Goal: Check status: Check status

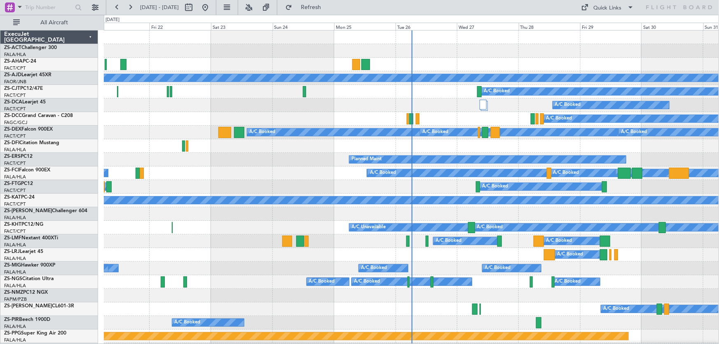
click at [258, 248] on div "A/C Booked A/C Booked" at bounding box center [411, 255] width 615 height 14
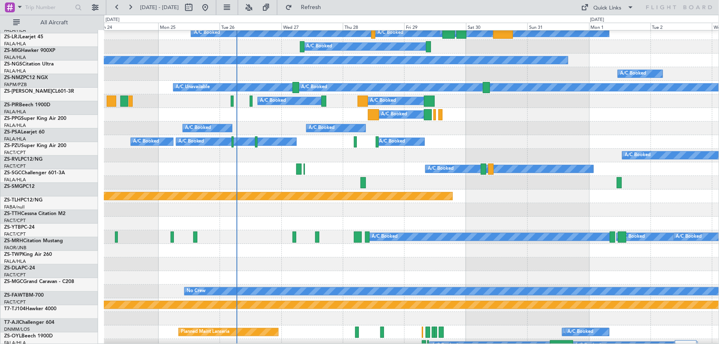
scroll to position [103, 0]
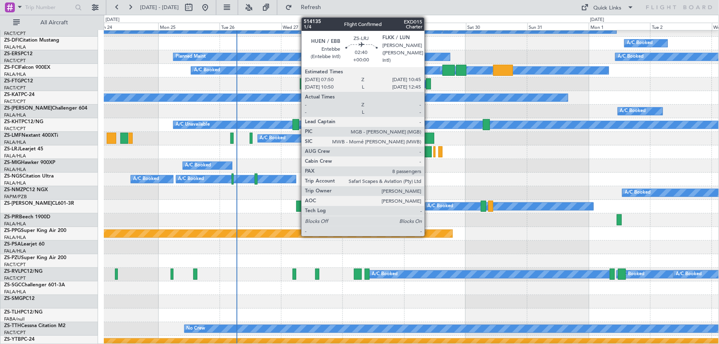
click at [428, 154] on div at bounding box center [428, 151] width 8 height 11
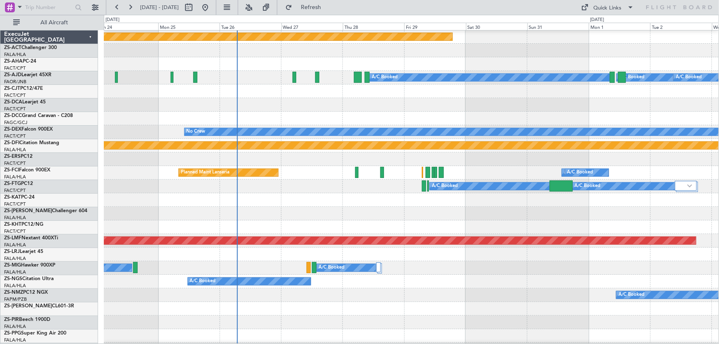
scroll to position [299, 0]
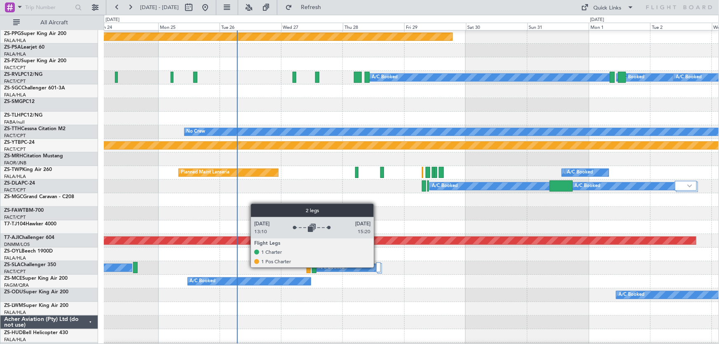
click at [378, 267] on div at bounding box center [378, 267] width 5 height 10
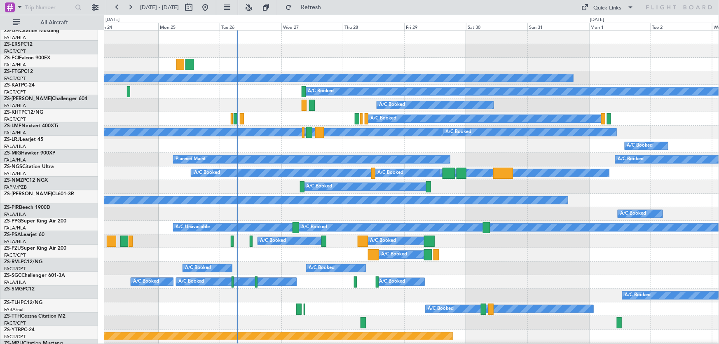
scroll to position [0, 0]
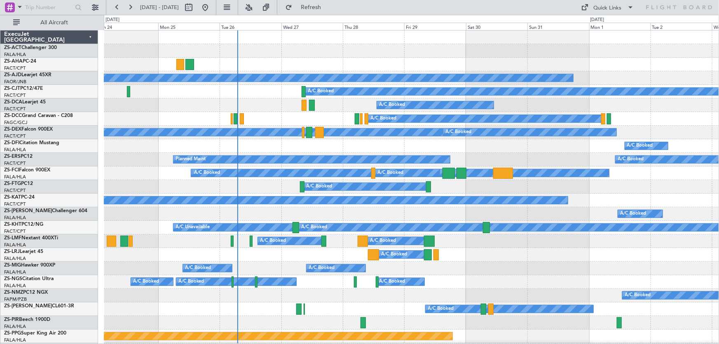
click at [540, 267] on div "A/C Booked A/C Booked A/C Booked" at bounding box center [411, 269] width 615 height 14
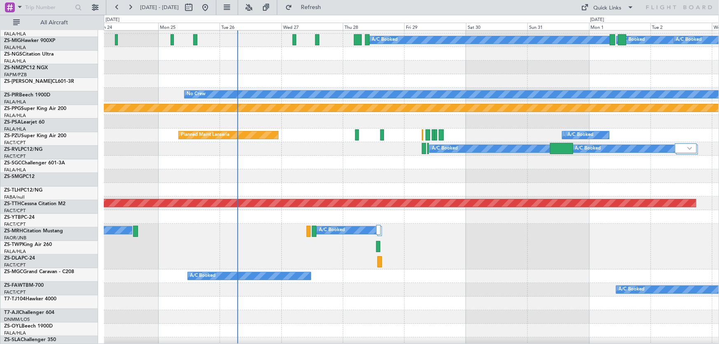
scroll to position [337, 0]
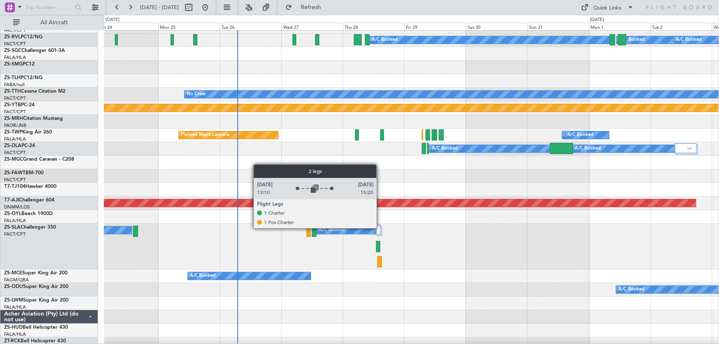
click at [380, 228] on div at bounding box center [378, 230] width 5 height 10
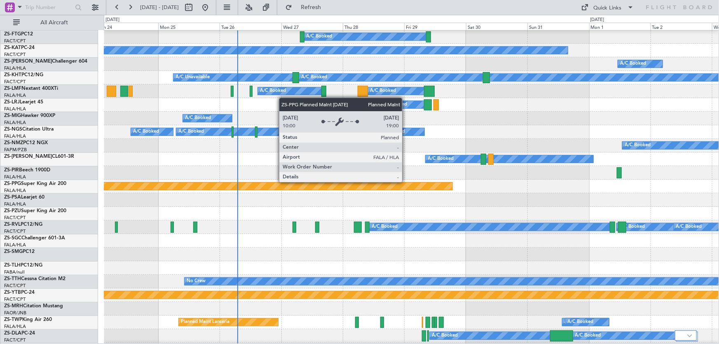
scroll to position [112, 0]
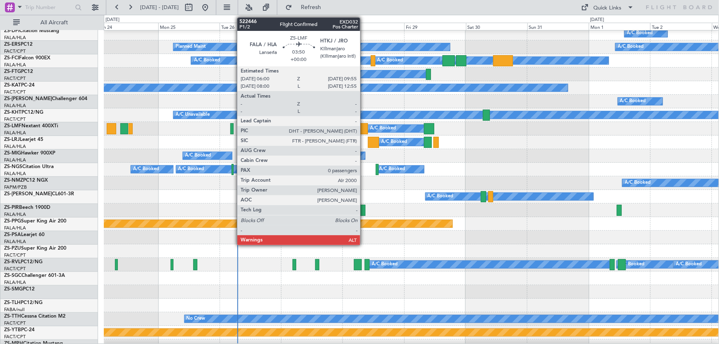
click at [364, 129] on div at bounding box center [363, 128] width 10 height 11
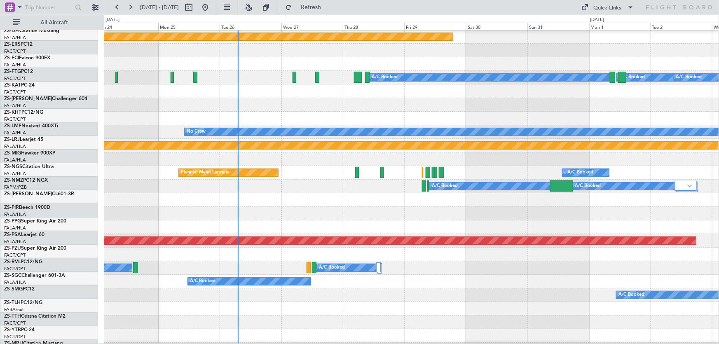
scroll to position [299, 0]
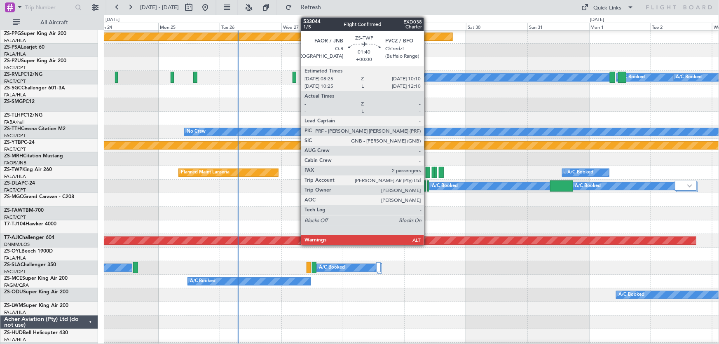
click at [428, 175] on div at bounding box center [428, 172] width 5 height 11
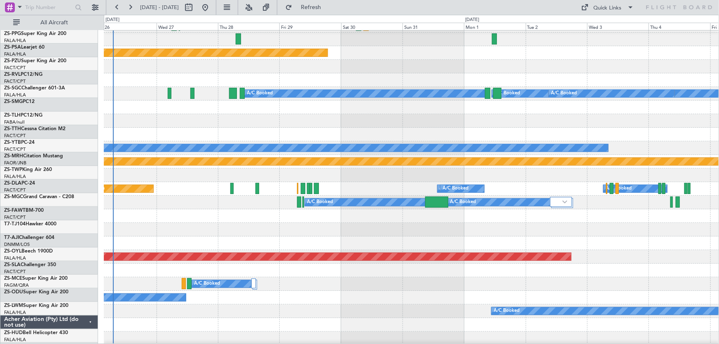
scroll to position [283, 0]
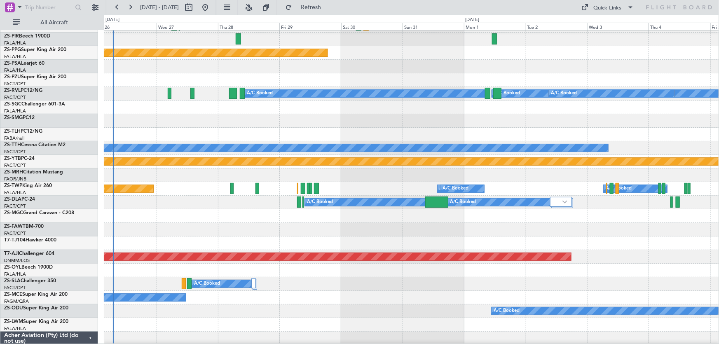
click at [381, 241] on div at bounding box center [411, 243] width 615 height 14
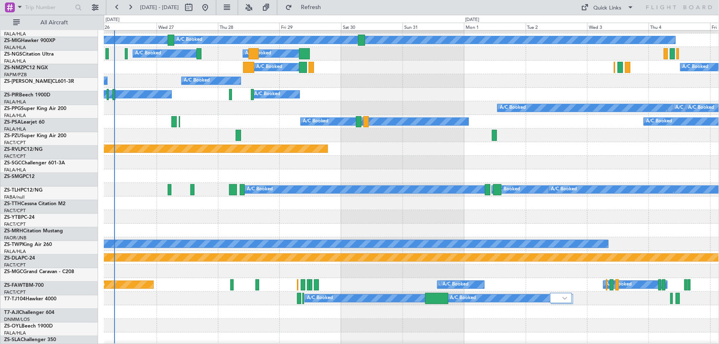
scroll to position [187, 0]
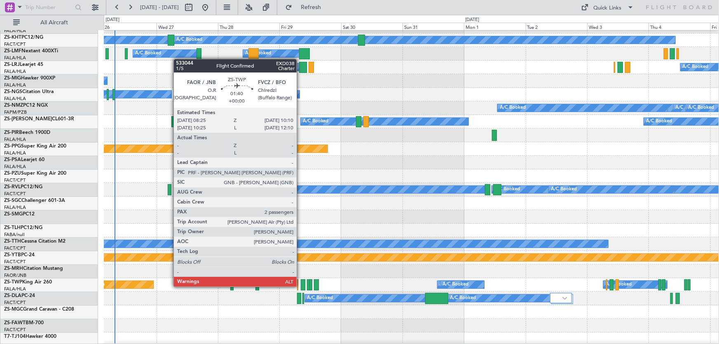
click at [301, 286] on div at bounding box center [303, 284] width 5 height 11
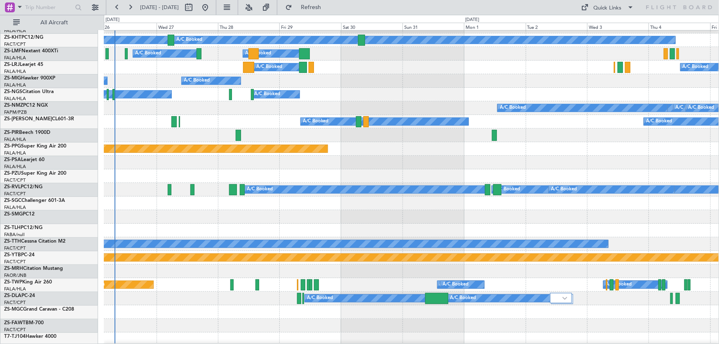
scroll to position [224, 0]
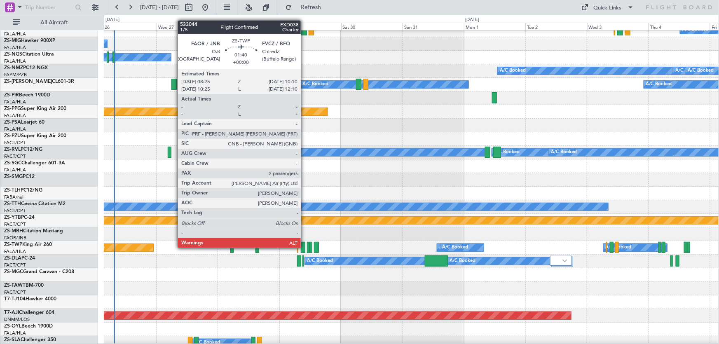
click at [304, 247] on div at bounding box center [303, 247] width 5 height 11
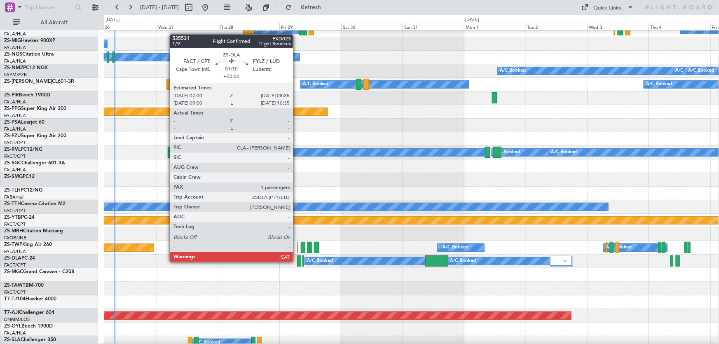
click at [297, 261] on div at bounding box center [299, 260] width 4 height 11
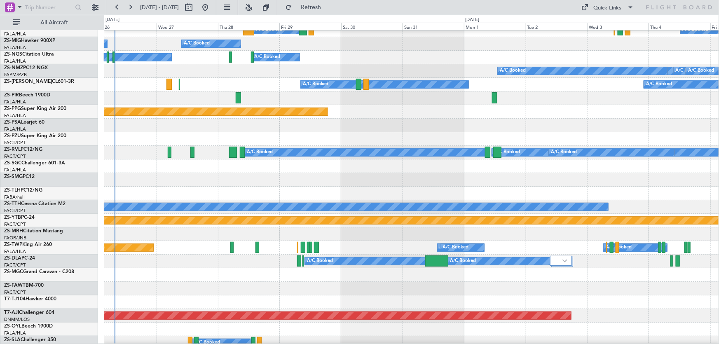
click at [406, 179] on div at bounding box center [411, 180] width 615 height 14
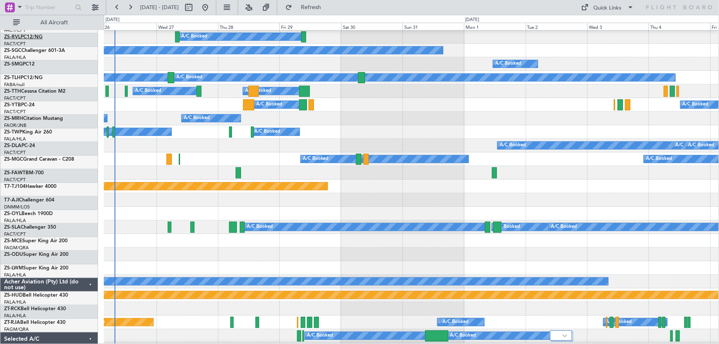
scroll to position [150, 0]
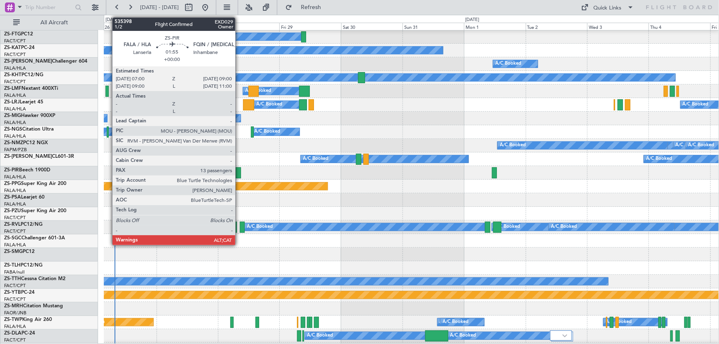
click at [239, 174] on div at bounding box center [238, 172] width 5 height 11
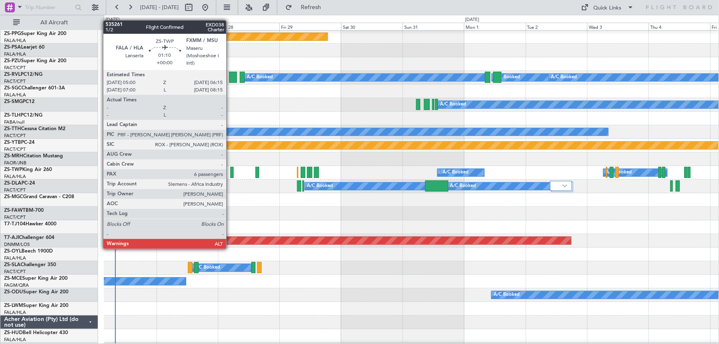
scroll to position [337, 0]
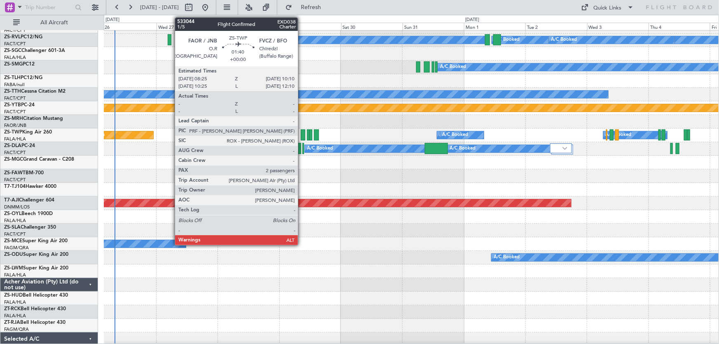
click at [302, 133] on div at bounding box center [303, 134] width 5 height 11
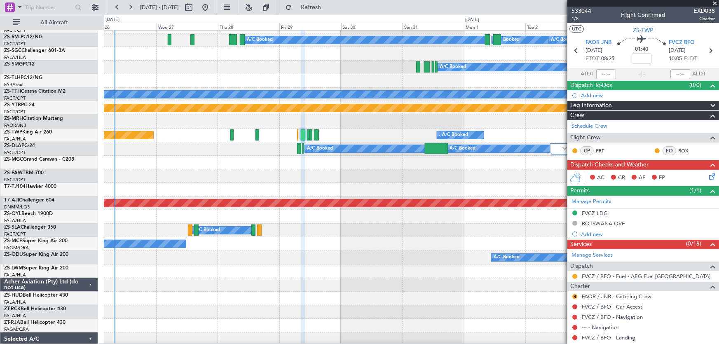
click at [49, 214] on div "A/C Booked A/C Booked A/C Booked A/C Booked A/C Booked No Crew Planned Maint La…" at bounding box center [359, 179] width 719 height 329
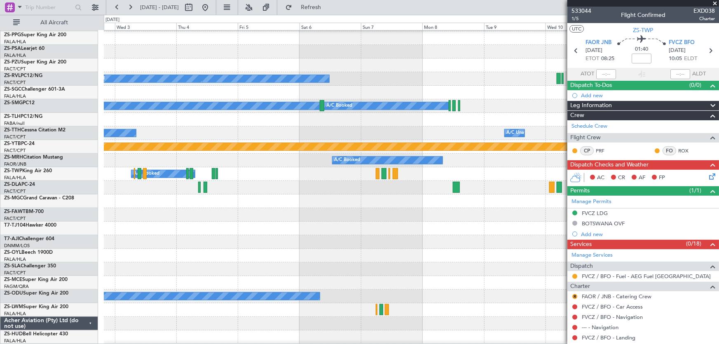
click at [7, 252] on div "A/C Booked A/C Booked A/C Booked A/C Booked A/C Booked No Crew A/C Unavailable …" at bounding box center [359, 179] width 719 height 329
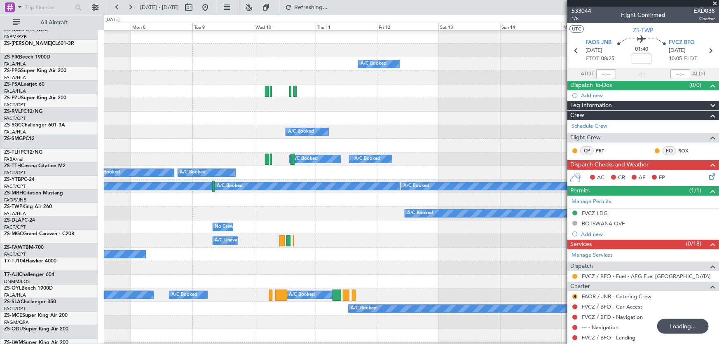
scroll to position [0, 0]
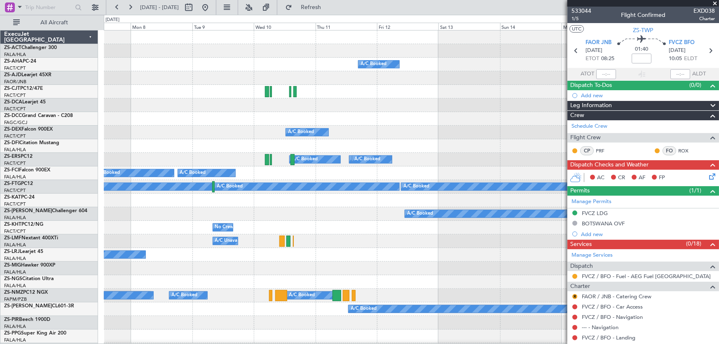
click at [715, 1] on span at bounding box center [715, 3] width 8 height 7
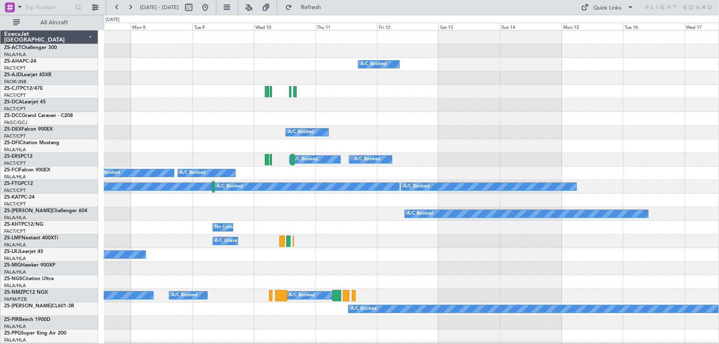
type input "0"
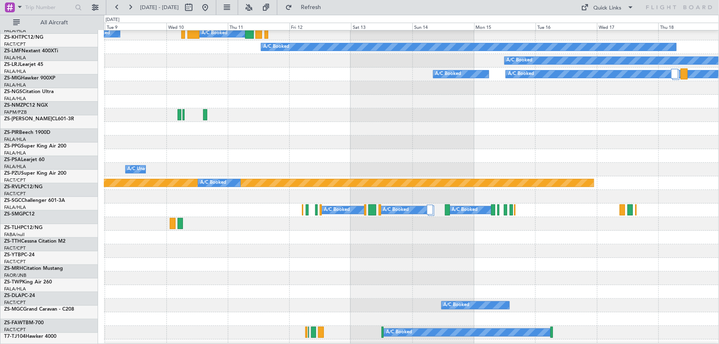
scroll to position [337, 0]
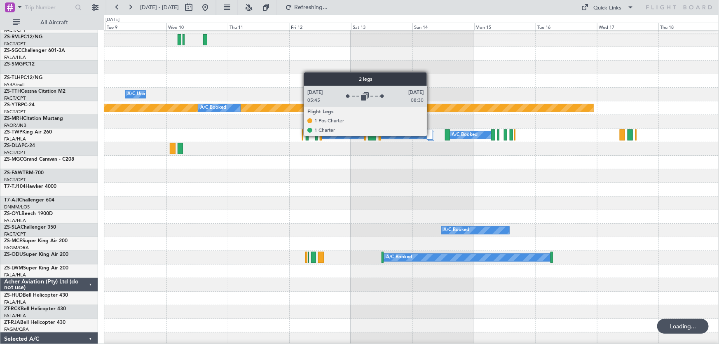
click at [430, 136] on div at bounding box center [430, 135] width 6 height 10
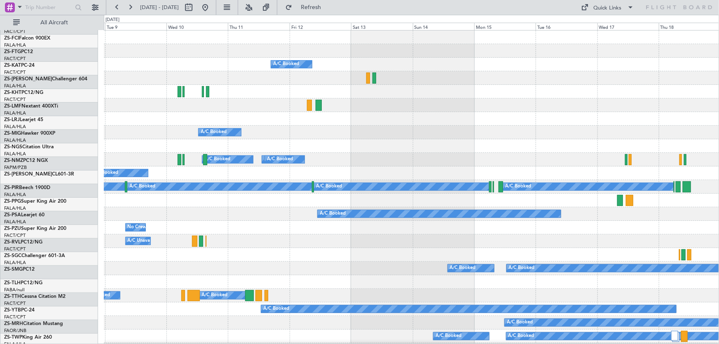
scroll to position [0, 0]
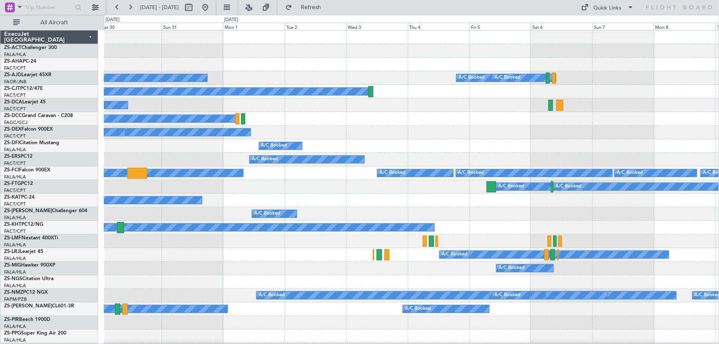
click at [718, 231] on div "A/C Booked A/C Booked A/C Booked A/C Booked Planned Maint A/C Booked A/C Booked…" at bounding box center [359, 179] width 719 height 329
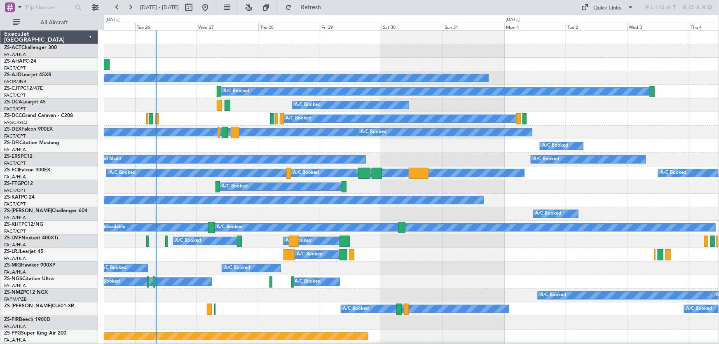
click at [449, 263] on div "A/C Booked A/C Booked A/C Booked" at bounding box center [411, 269] width 615 height 14
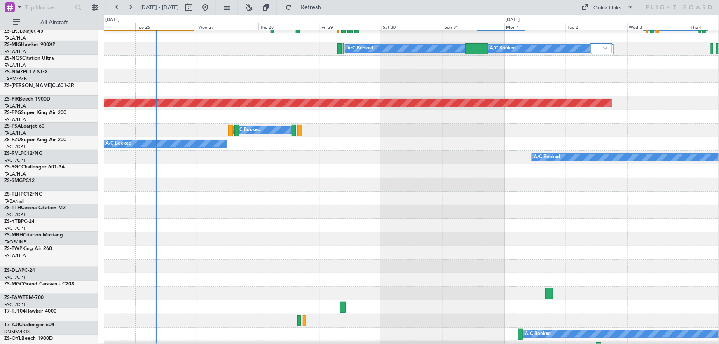
scroll to position [445, 0]
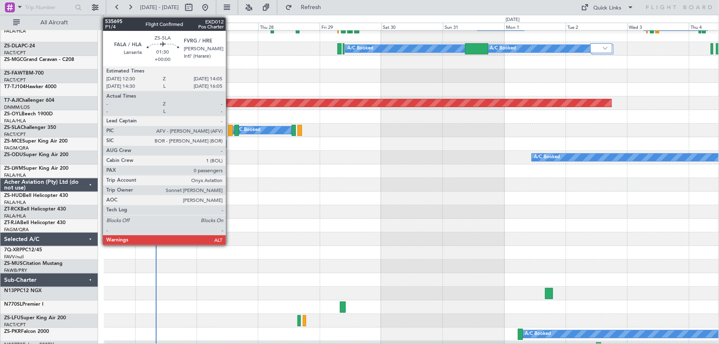
click at [229, 130] on div at bounding box center [230, 130] width 4 height 11
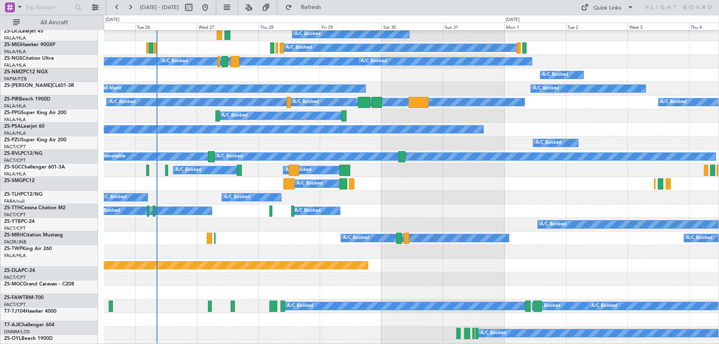
scroll to position [70, 0]
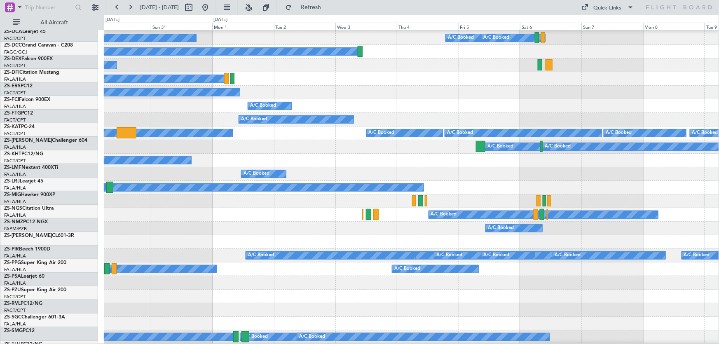
click at [288, 219] on div "A/C Booked A/C Booked A/C Booked" at bounding box center [411, 215] width 615 height 14
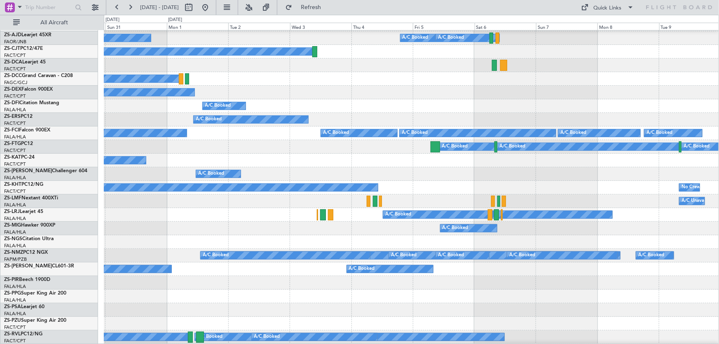
click at [363, 208] on div "A/C Unavailable A/C Booked A/C Booked" at bounding box center [411, 201] width 615 height 14
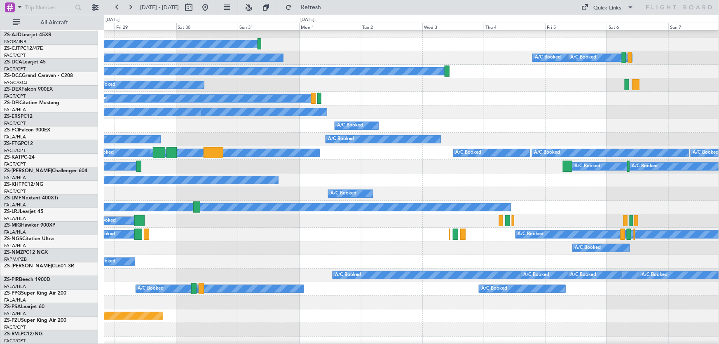
scroll to position [20, 0]
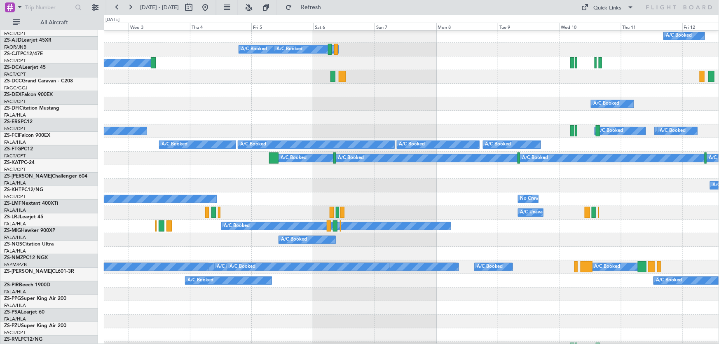
click at [130, 182] on div "A/C Booked A/C Booked" at bounding box center [411, 186] width 615 height 14
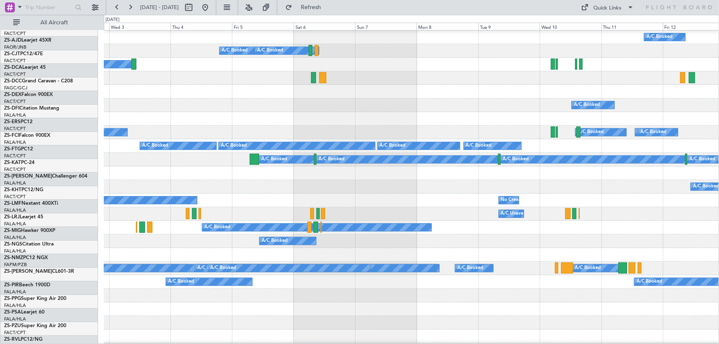
scroll to position [27, 0]
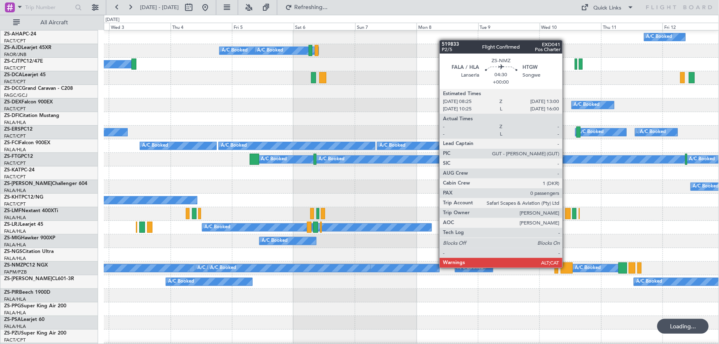
click at [566, 267] on div at bounding box center [567, 267] width 12 height 11
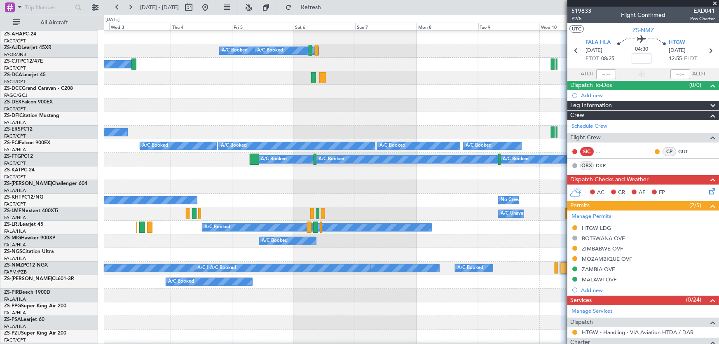
click at [716, 3] on span at bounding box center [715, 3] width 8 height 7
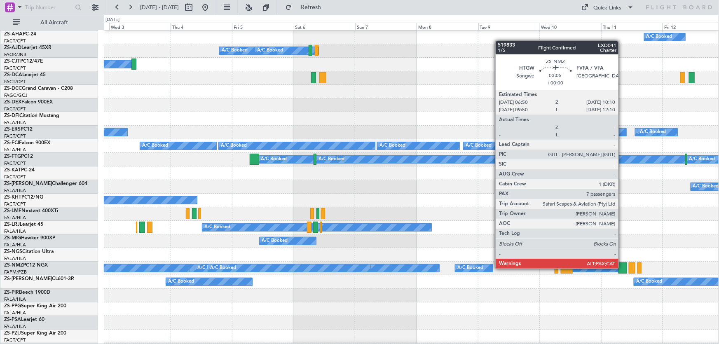
click at [622, 268] on div at bounding box center [622, 267] width 9 height 11
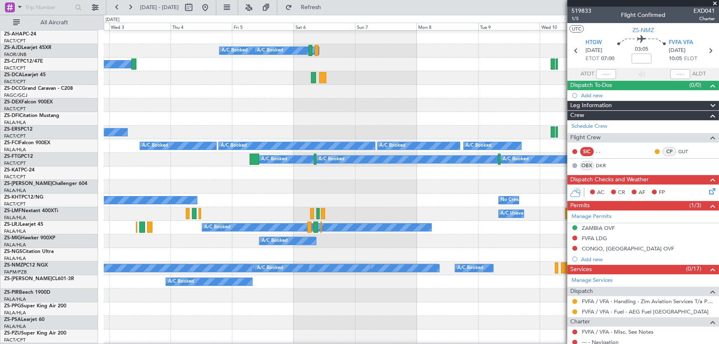
click at [615, 216] on fb-app "02 Sep 2025 - 12 Sep 2025 Refresh Quick Links All Aircraft A/C Booked A/C Booke…" at bounding box center [359, 175] width 719 height 338
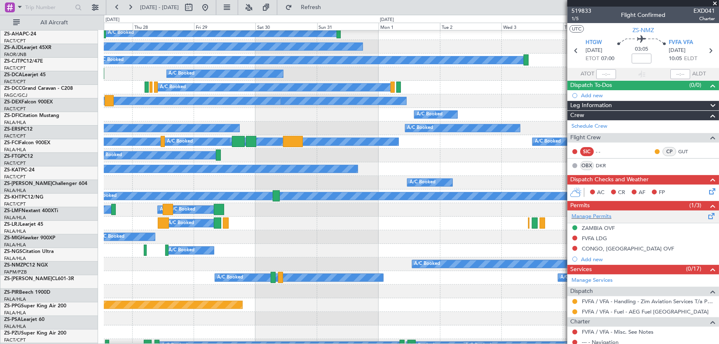
scroll to position [31, 0]
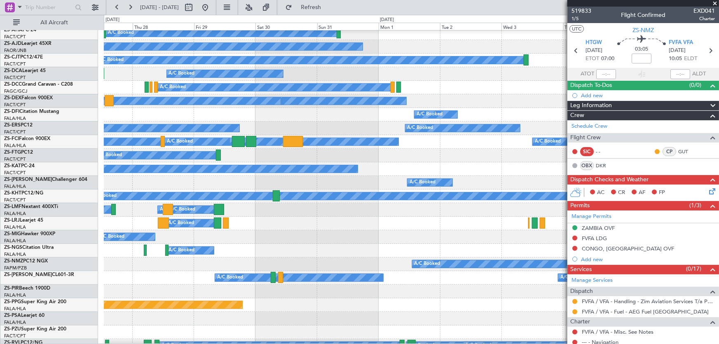
click at [573, 242] on fb-app "02 Sep 2025 - 12 Sep 2025 Refresh Quick Links All Aircraft A/C Booked A/C Booke…" at bounding box center [359, 175] width 719 height 338
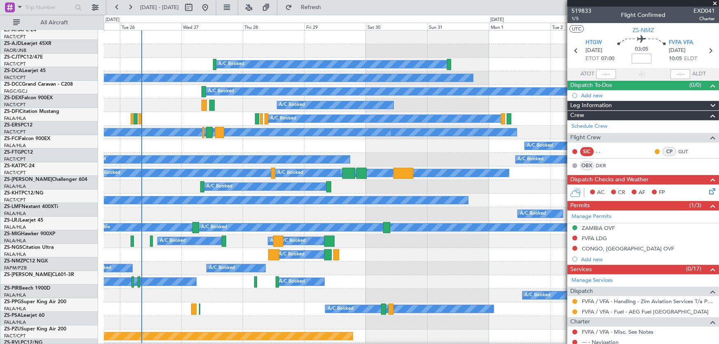
scroll to position [0, 0]
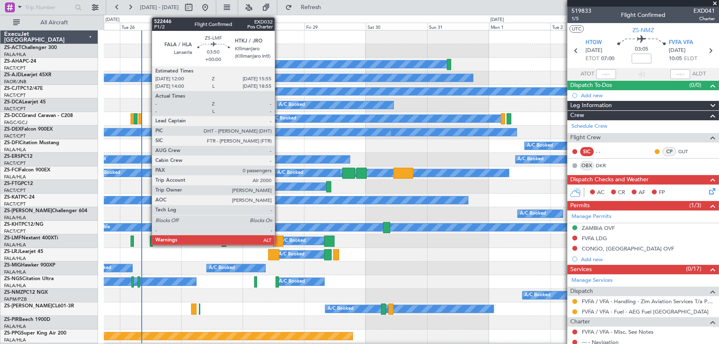
click at [278, 236] on div at bounding box center [278, 241] width 10 height 11
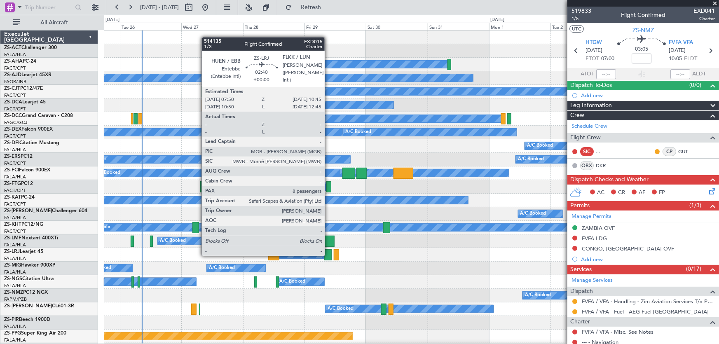
click at [328, 255] on div at bounding box center [328, 254] width 8 height 11
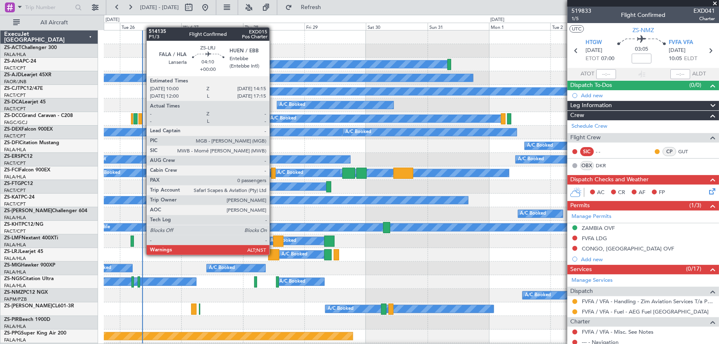
click at [273, 254] on div at bounding box center [273, 254] width 11 height 11
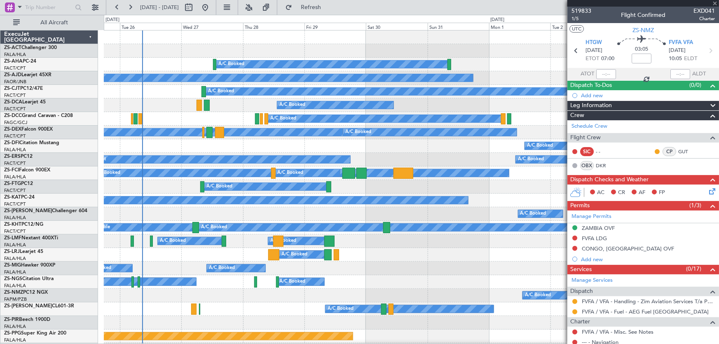
type input "0"
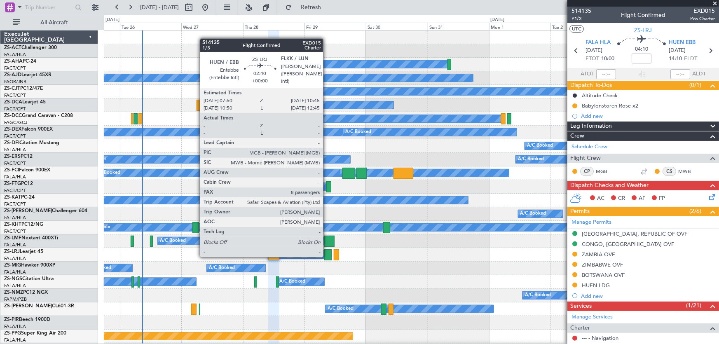
click at [327, 256] on div at bounding box center [328, 254] width 8 height 11
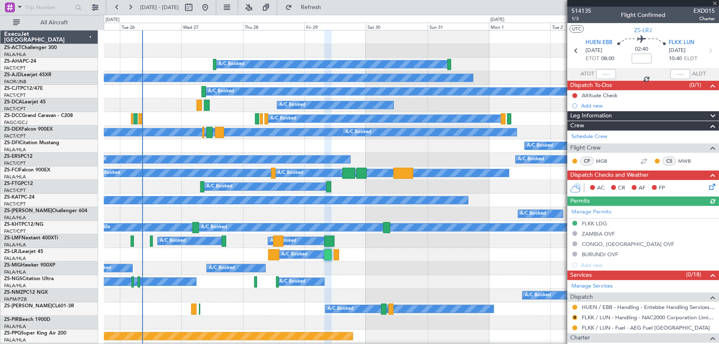
click at [714, 4] on div at bounding box center [643, 3] width 152 height 7
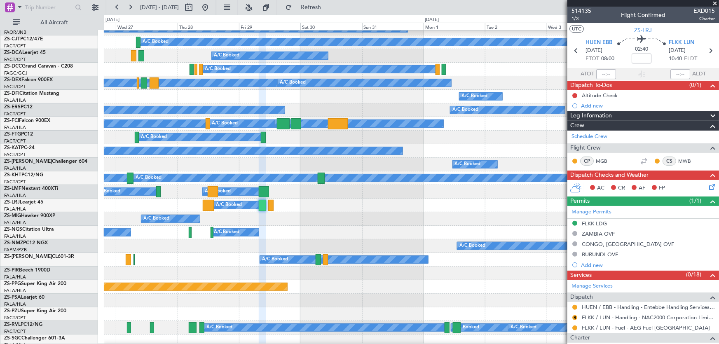
click at [374, 199] on div "A/C Booked A/C Booked A/C Booked" at bounding box center [411, 206] width 615 height 14
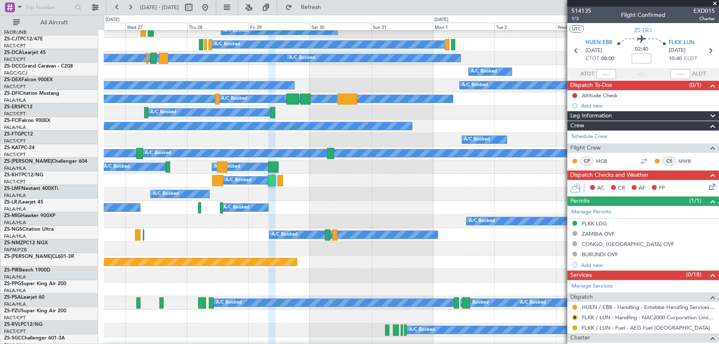
scroll to position [74, 0]
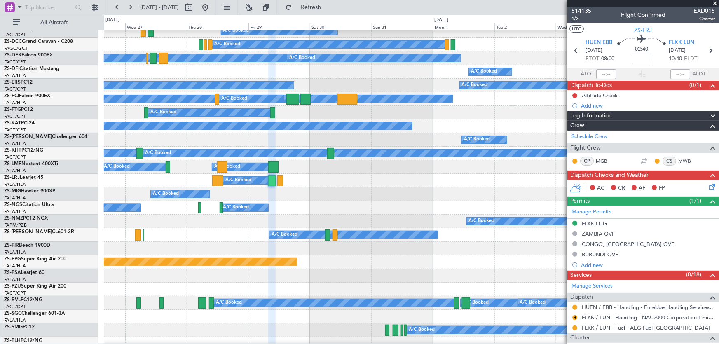
click at [715, 2] on span at bounding box center [715, 3] width 8 height 7
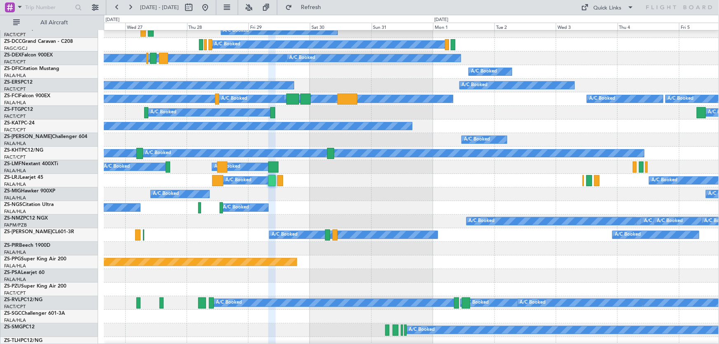
type input "0"
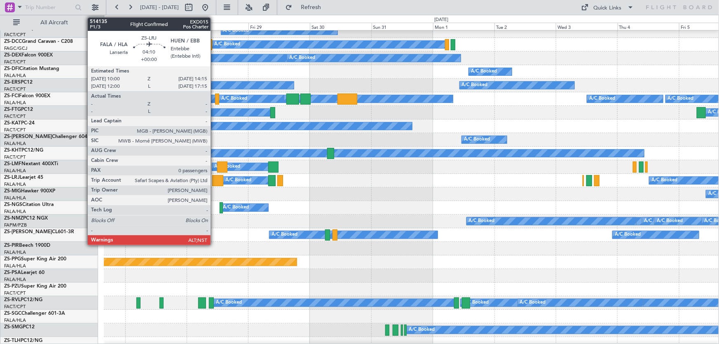
click at [211, 181] on div "A/C Booked A/C Booked A/C Booked" at bounding box center [411, 181] width 615 height 14
click at [214, 180] on div at bounding box center [217, 180] width 11 height 11
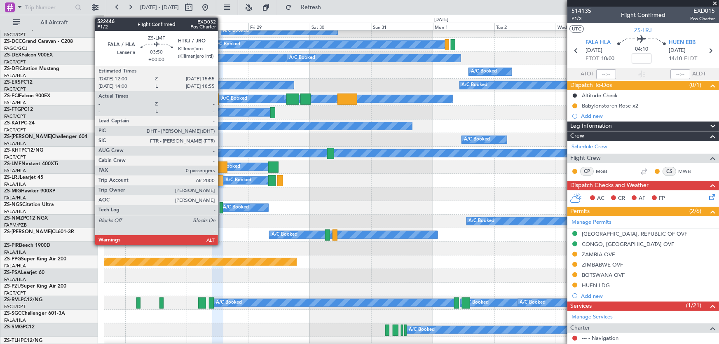
click at [222, 164] on div at bounding box center [222, 166] width 10 height 11
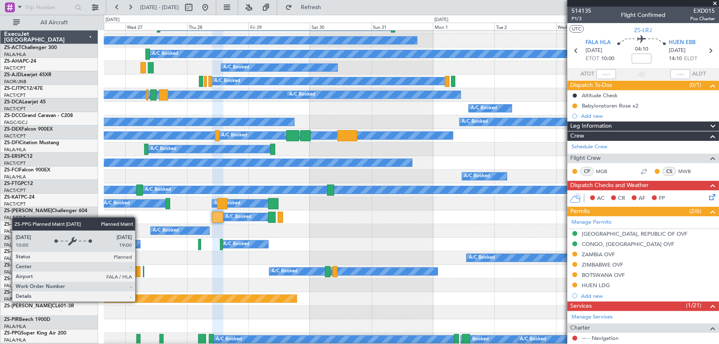
scroll to position [37, 0]
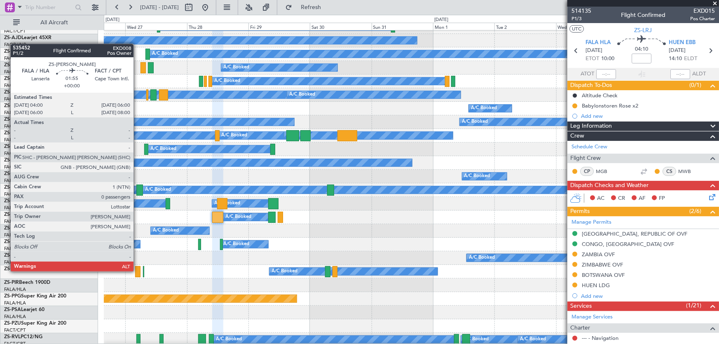
click at [137, 271] on div at bounding box center [137, 271] width 5 height 11
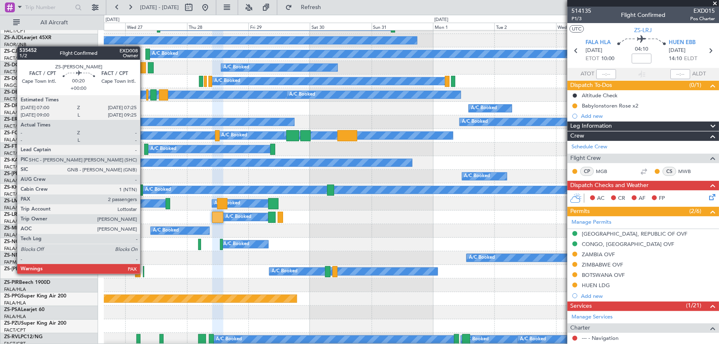
click at [144, 273] on div at bounding box center [143, 271] width 1 height 11
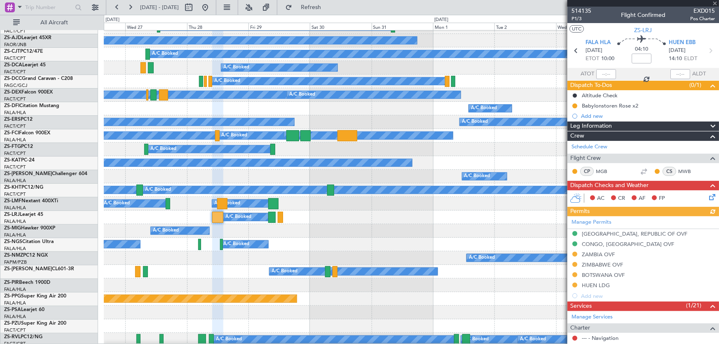
click at [716, 2] on div at bounding box center [643, 3] width 152 height 7
click at [714, 2] on div at bounding box center [643, 3] width 152 height 7
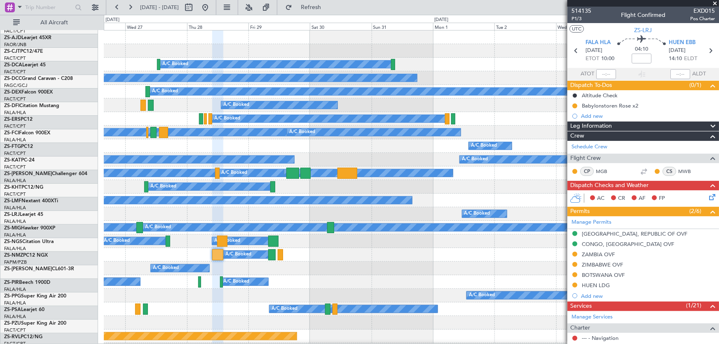
scroll to position [0, 0]
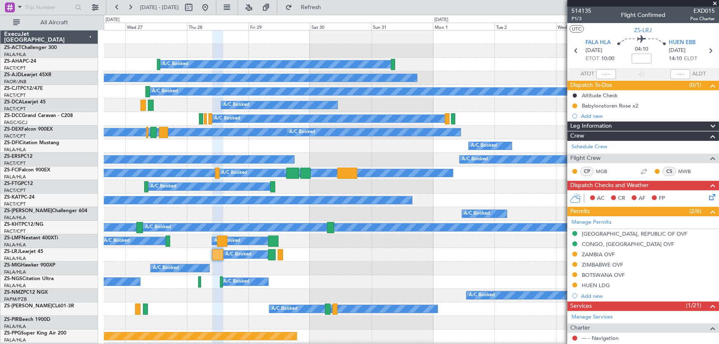
drag, startPoint x: 713, startPoint y: 1, endPoint x: 687, endPoint y: 4, distance: 26.2
click at [713, 1] on span at bounding box center [715, 3] width 8 height 7
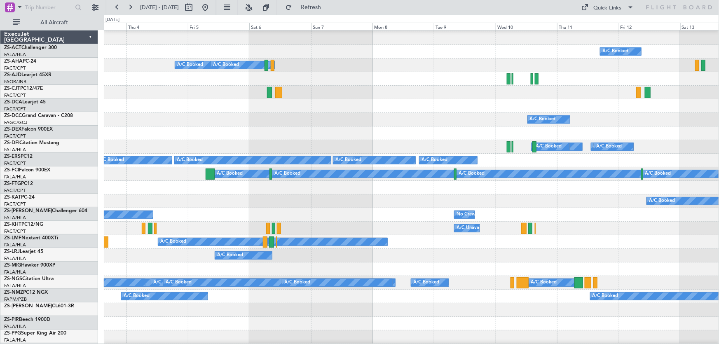
click at [47, 168] on div "A/C Booked A/C Booked A/C Booked A/C Booked A/C Booked A/C Booked A/C Booked A/…" at bounding box center [359, 179] width 719 height 329
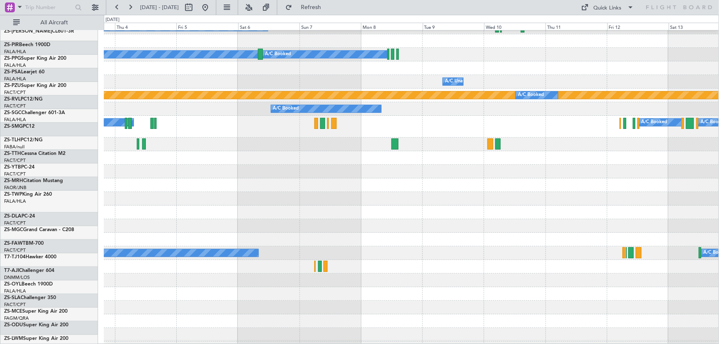
scroll to position [350, 0]
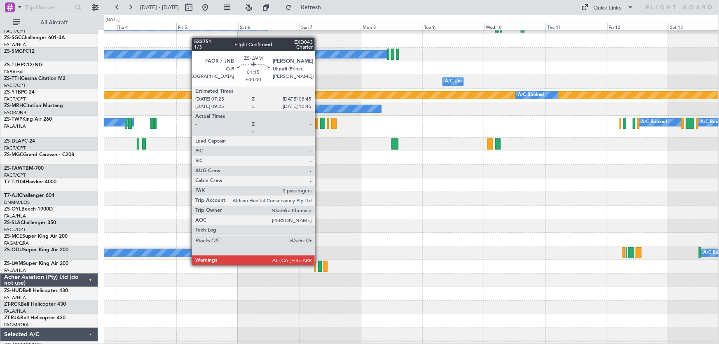
click at [318, 265] on div at bounding box center [320, 266] width 4 height 11
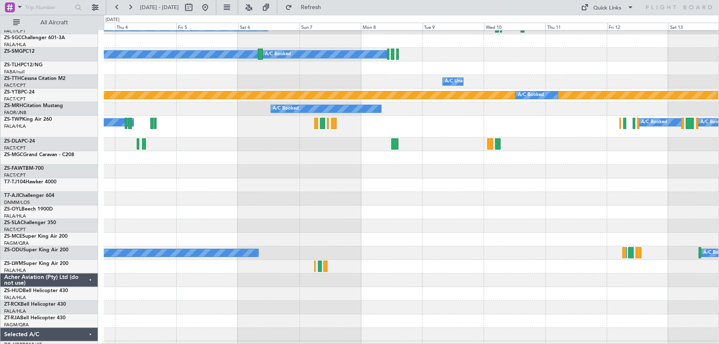
click at [718, 211] on div "A/C Booked A/C Booked A/C Booked A/C Booked A/C Booked A/C Unavailable No Crew …" at bounding box center [359, 179] width 719 height 329
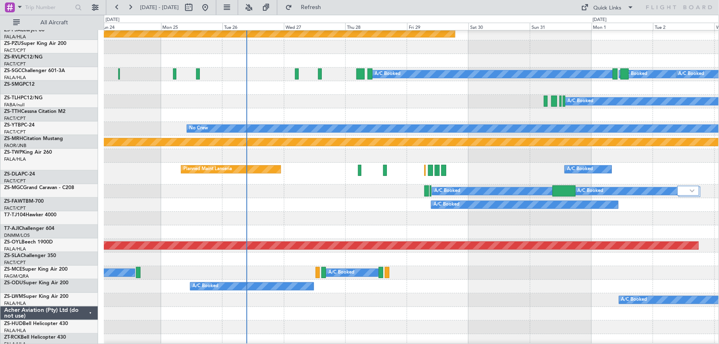
scroll to position [303, 0]
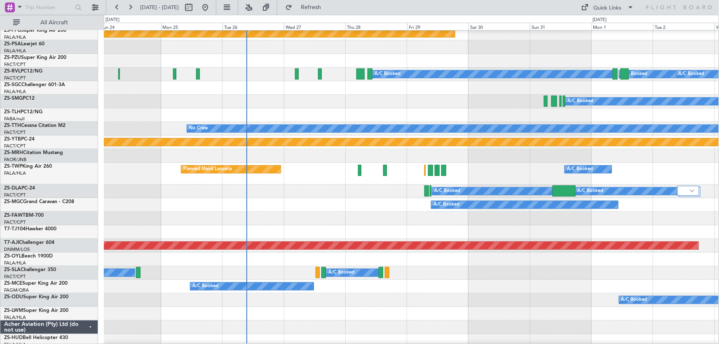
click at [555, 227] on div at bounding box center [411, 232] width 615 height 14
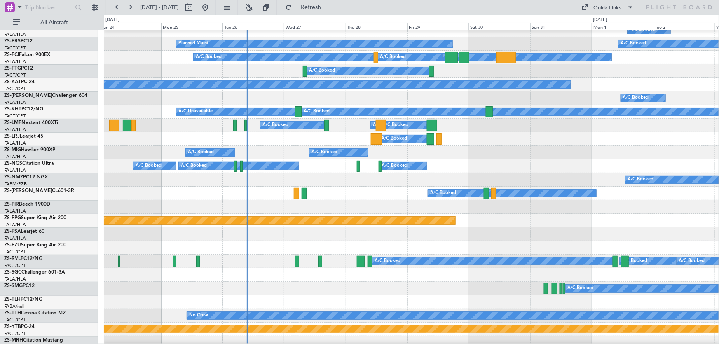
scroll to position [3, 0]
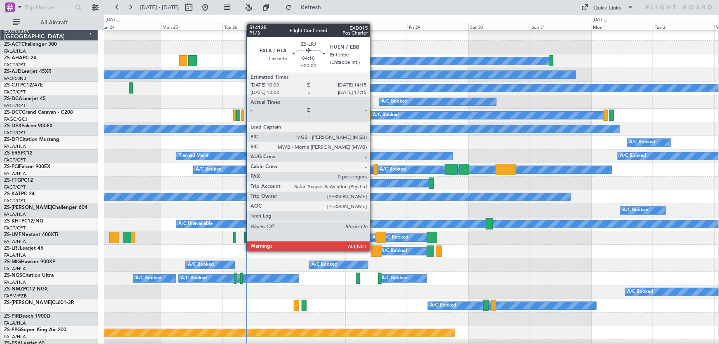
click at [374, 250] on div at bounding box center [376, 251] width 11 height 11
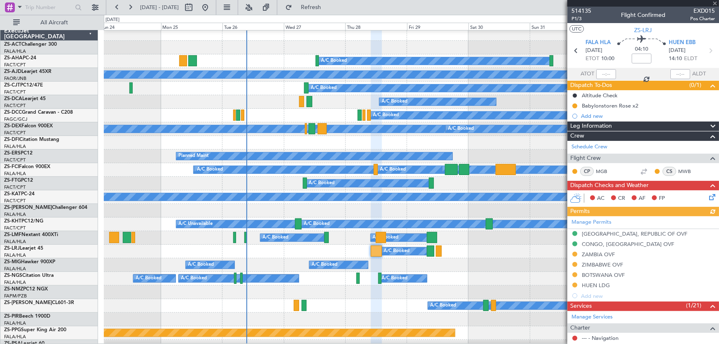
click at [713, 2] on div at bounding box center [643, 3] width 152 height 7
click at [491, 278] on div "A/C Booked A/C Booked A/C Booked A/C Booked A/C Booked A/C Booked A/C Booked" at bounding box center [411, 279] width 615 height 14
drag, startPoint x: 712, startPoint y: 2, endPoint x: 694, endPoint y: 9, distance: 19.1
click at [712, 2] on span at bounding box center [715, 3] width 8 height 7
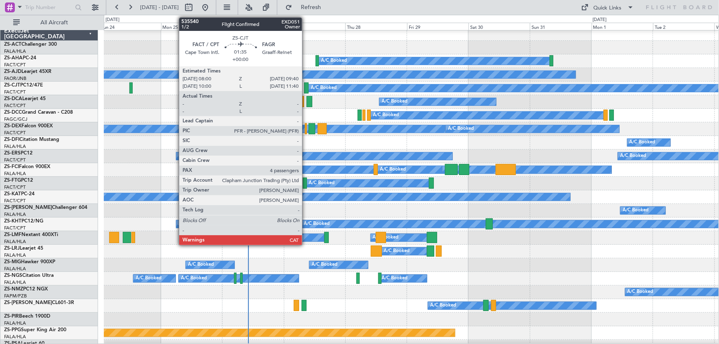
click at [306, 86] on div at bounding box center [306, 87] width 5 height 11
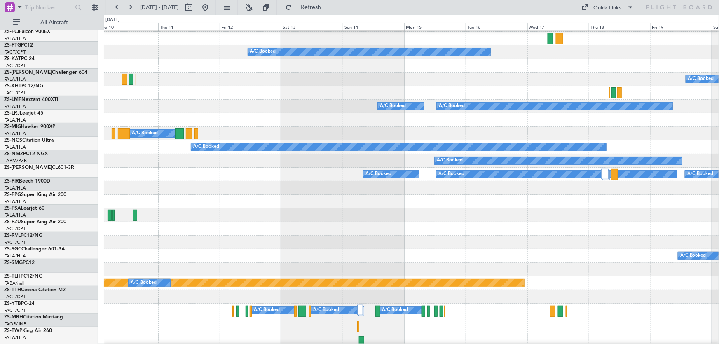
scroll to position [177, 0]
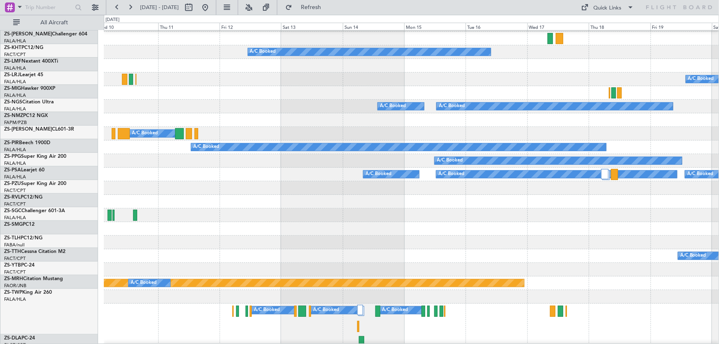
click at [206, 236] on div "A/C Booked" at bounding box center [411, 243] width 615 height 14
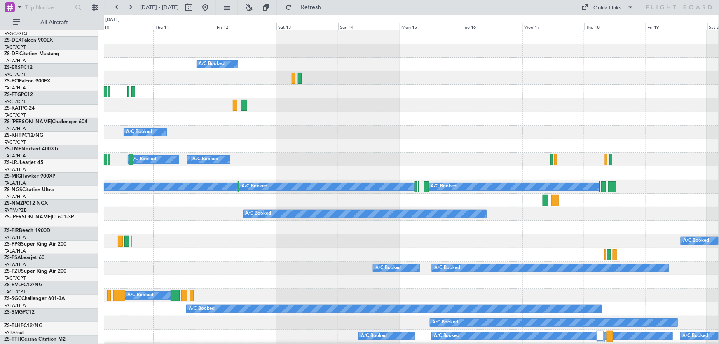
scroll to position [0, 0]
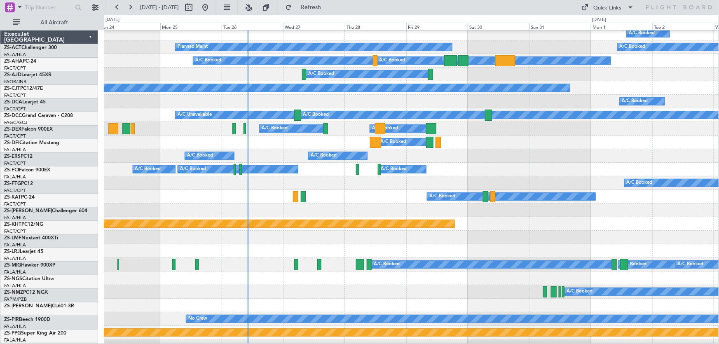
scroll to position [150, 0]
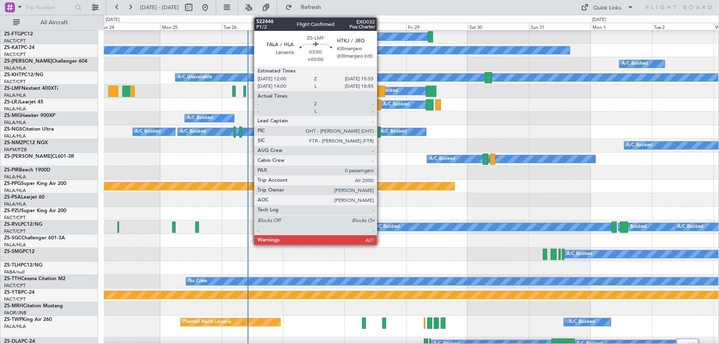
click at [381, 91] on div at bounding box center [380, 91] width 10 height 11
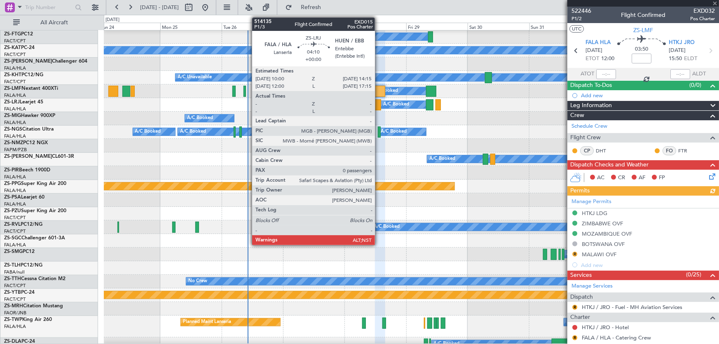
click at [379, 107] on div at bounding box center [375, 104] width 11 height 11
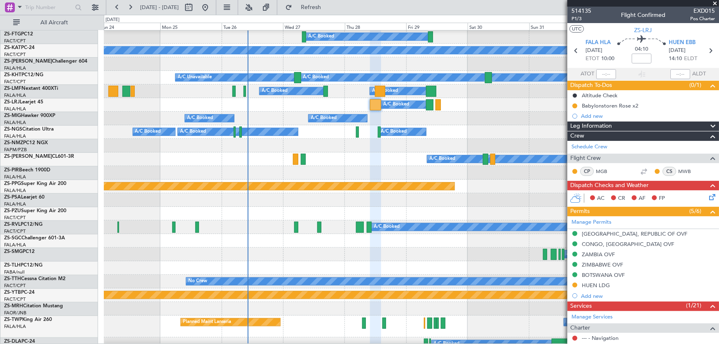
click at [716, 2] on span at bounding box center [715, 3] width 8 height 7
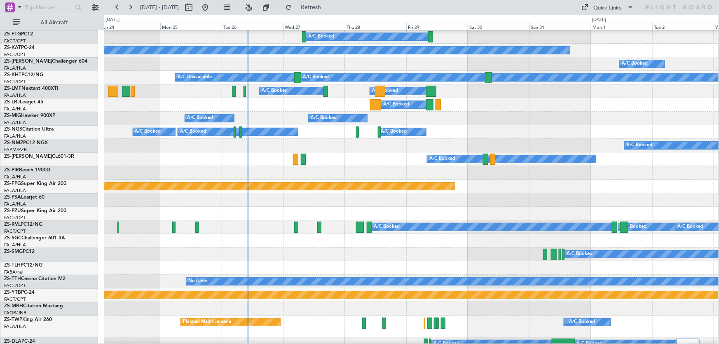
click at [458, 128] on div "A/C Booked A/C Booked A/C Booked A/C Booked A/C Booked A/C Booked A/C Booked" at bounding box center [411, 132] width 615 height 14
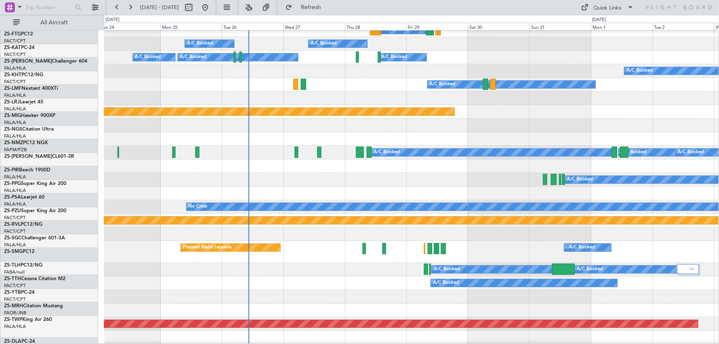
scroll to position [262, 0]
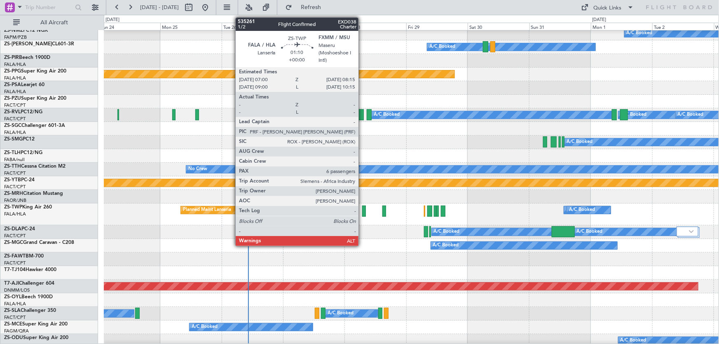
click at [362, 209] on div at bounding box center [363, 211] width 3 height 11
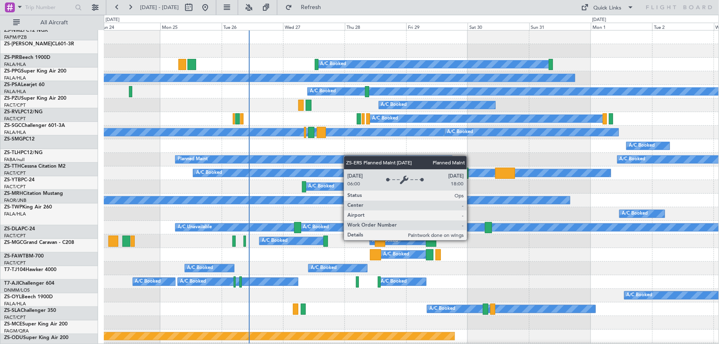
click at [346, 155] on div "Planned Maint" at bounding box center [313, 159] width 277 height 8
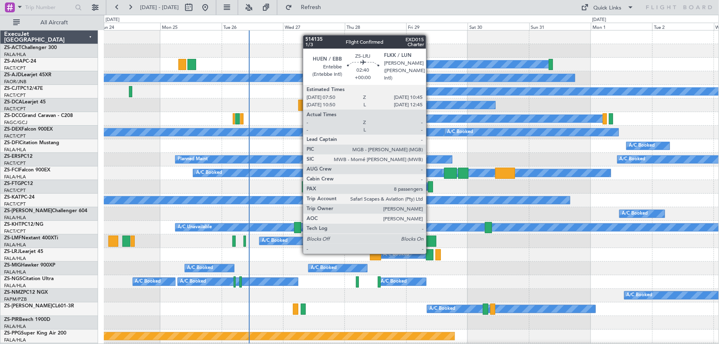
click at [430, 253] on div at bounding box center [430, 254] width 8 height 11
